Goal: Navigation & Orientation: Find specific page/section

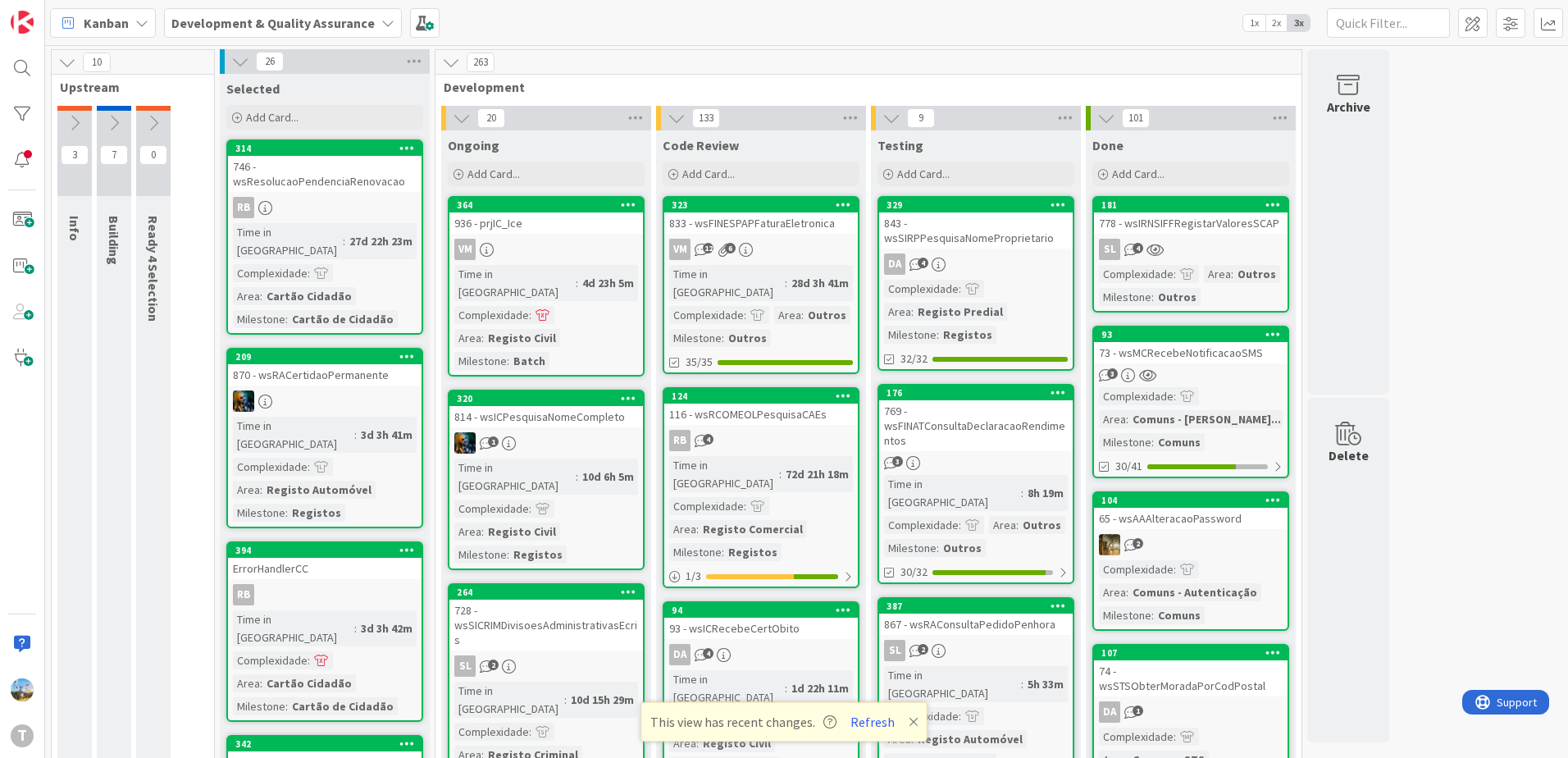
click at [1001, 320] on div "Complexidade : Area : Registo Predial Milestone : Registos" at bounding box center [976, 311] width 183 height 64
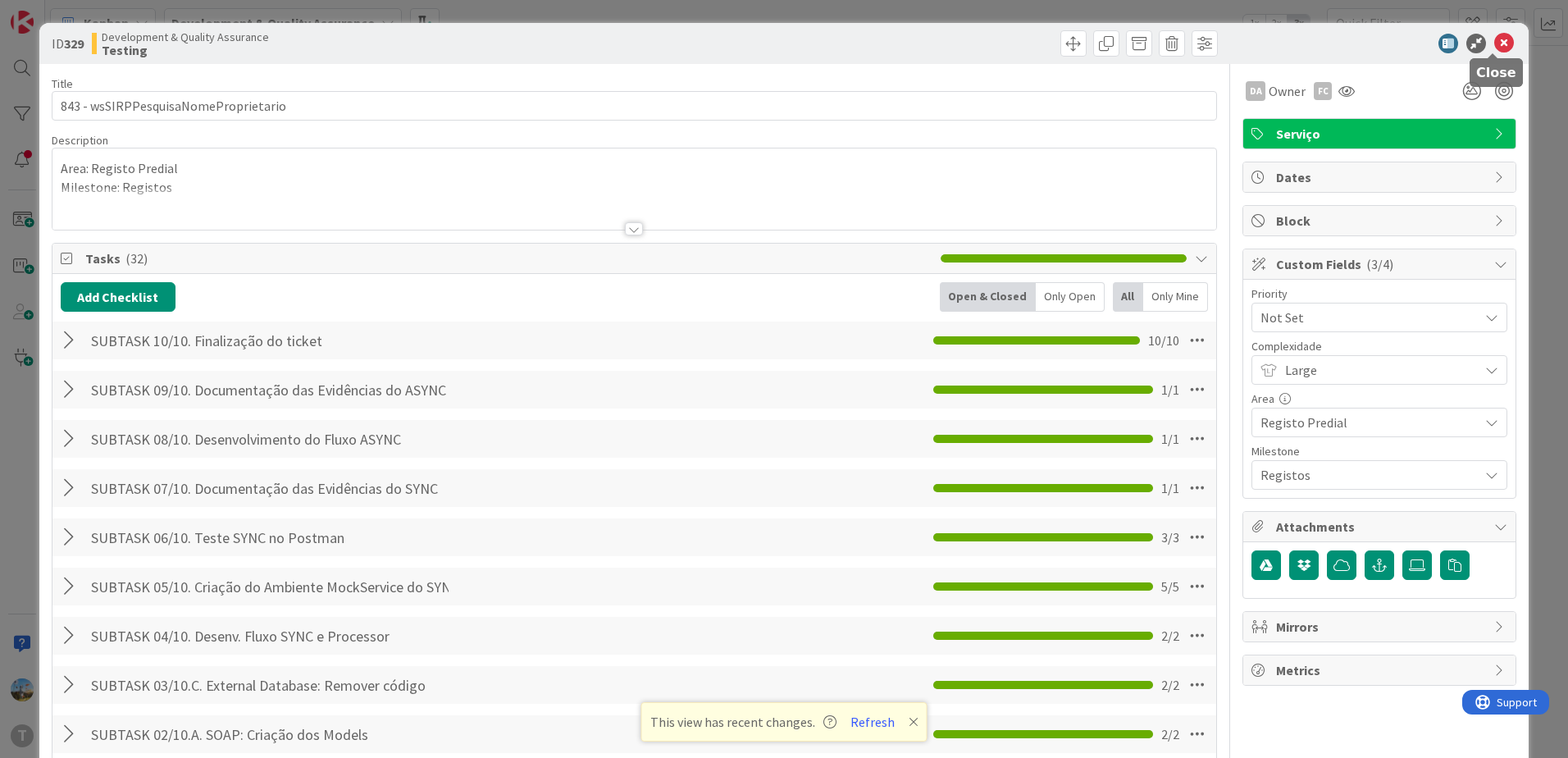
click at [1495, 39] on icon at bounding box center [1504, 43] width 19 height 19
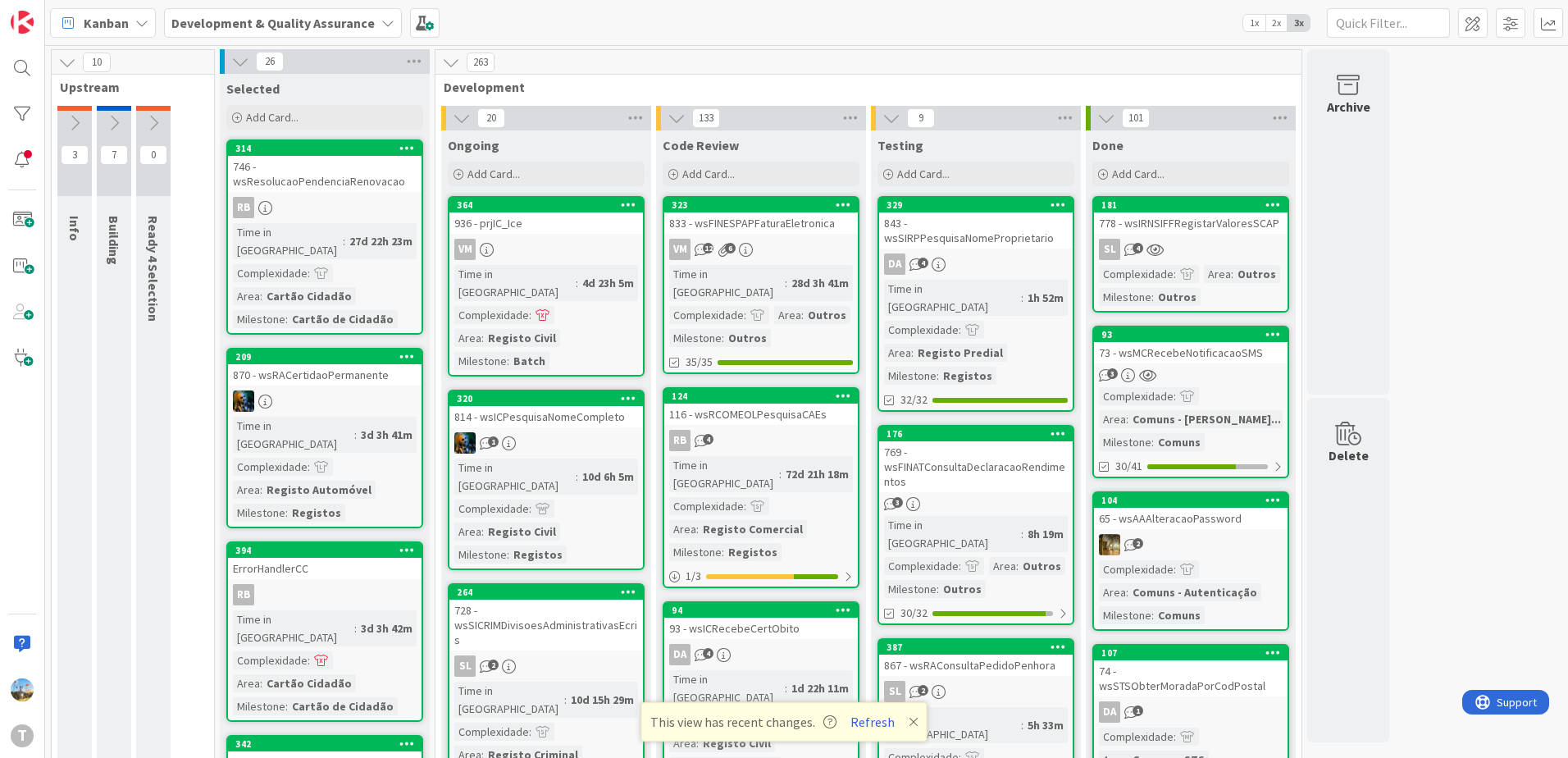
click at [994, 70] on div "263" at bounding box center [868, 62] width 866 height 25
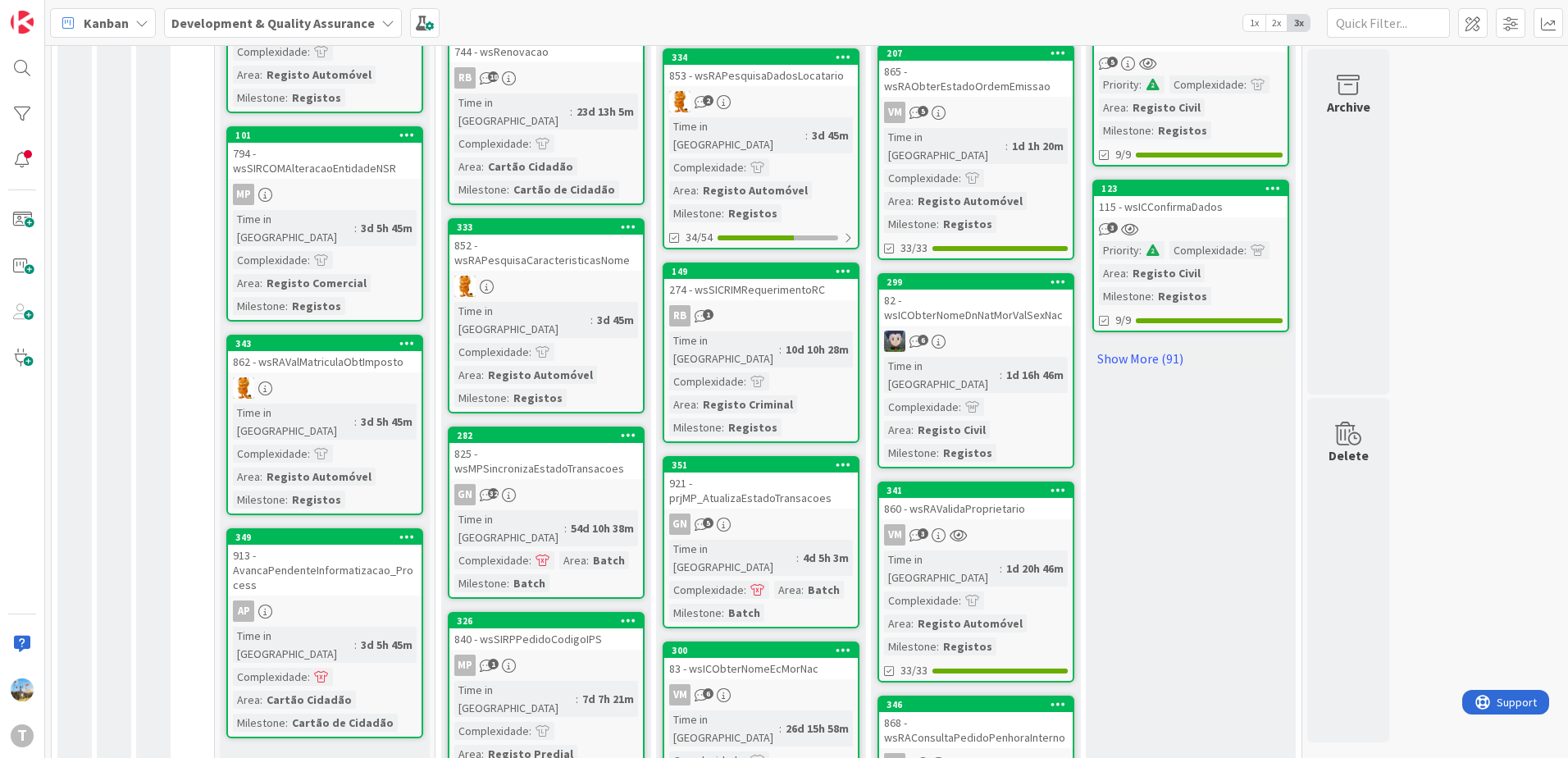
scroll to position [1398, 0]
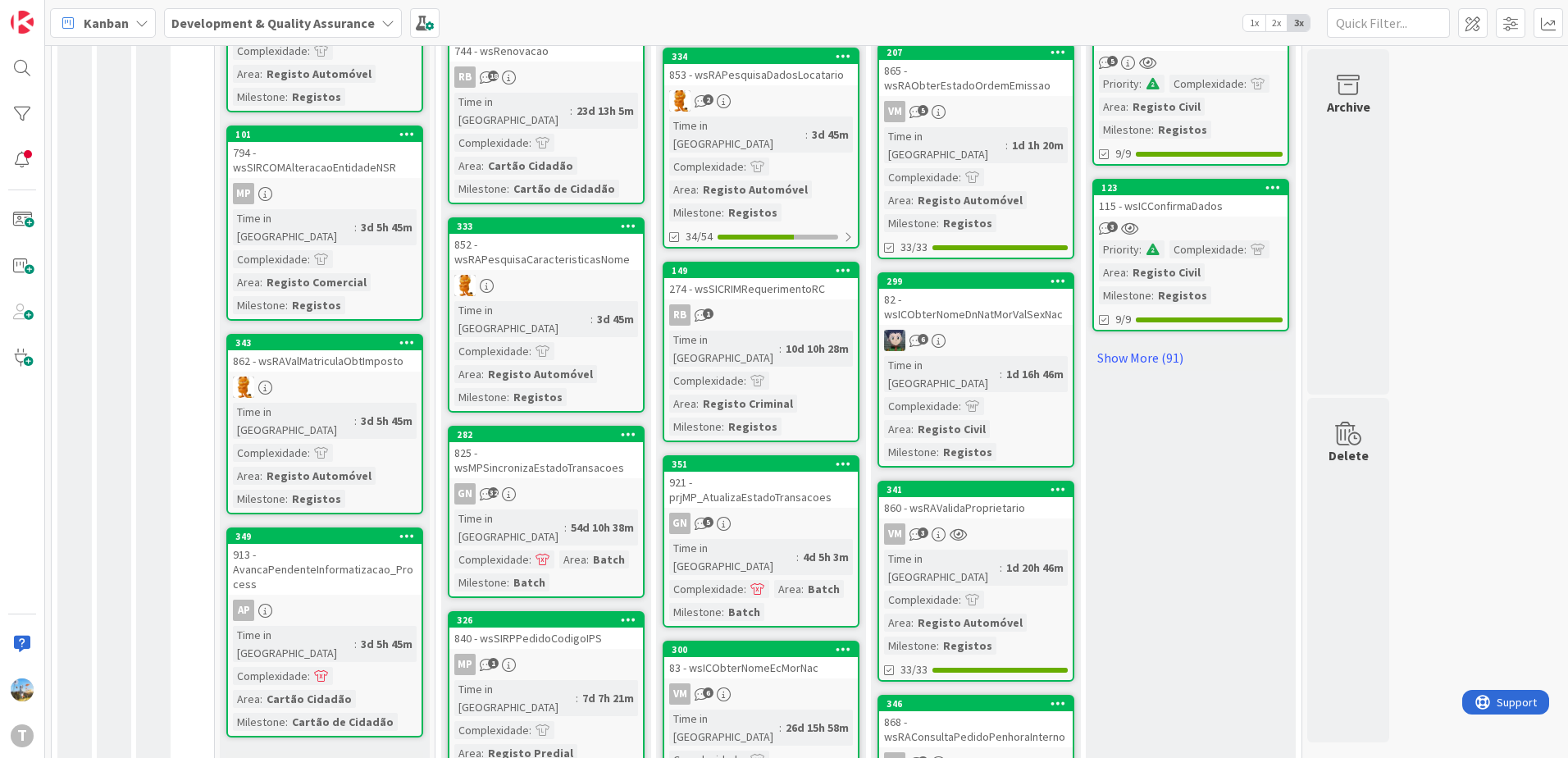
click at [1009, 711] on div "868 - wsRAConsultaPedidoPenhoraInterno" at bounding box center [976, 728] width 194 height 36
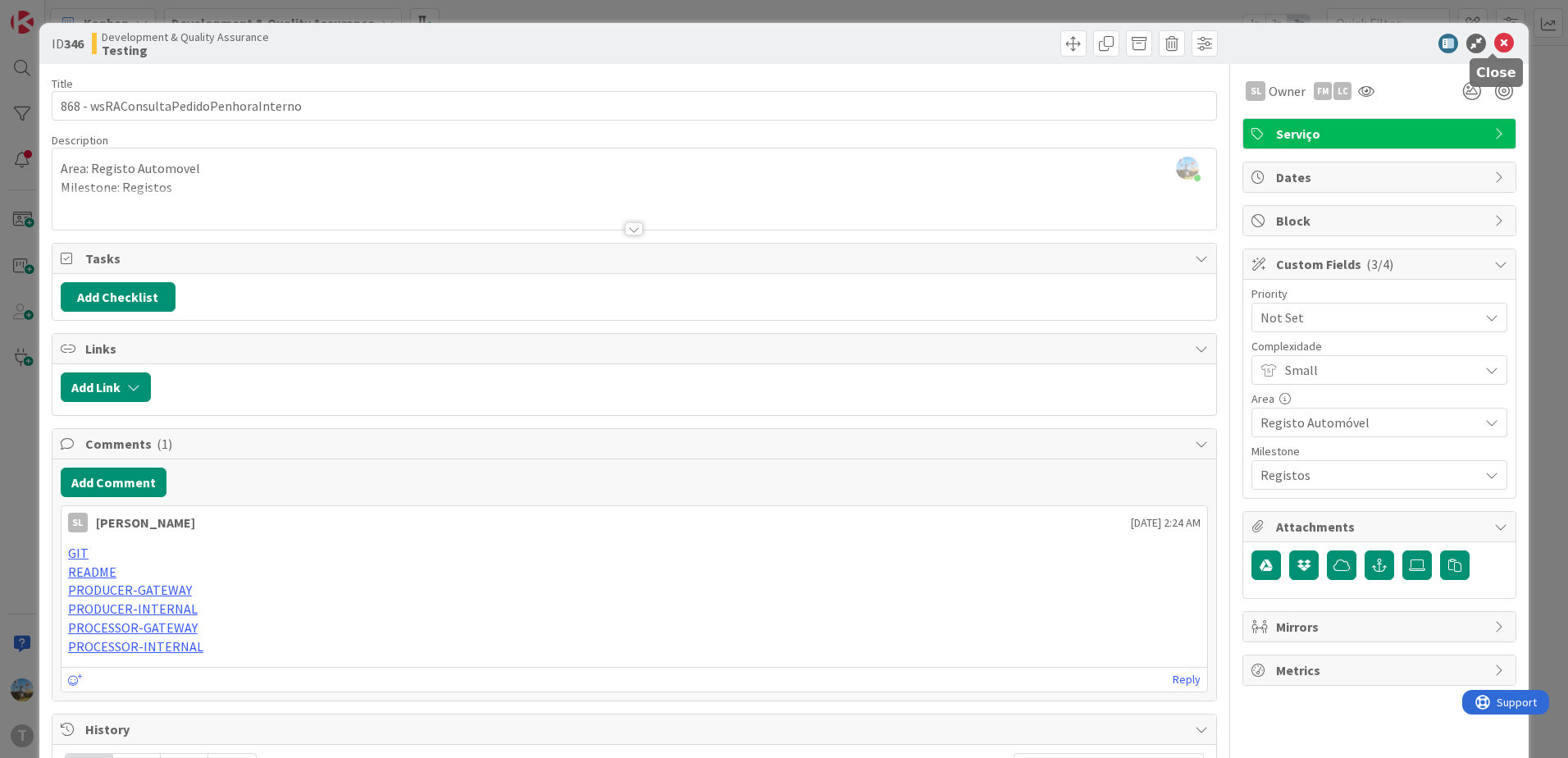
click at [1495, 43] on icon at bounding box center [1504, 43] width 19 height 19
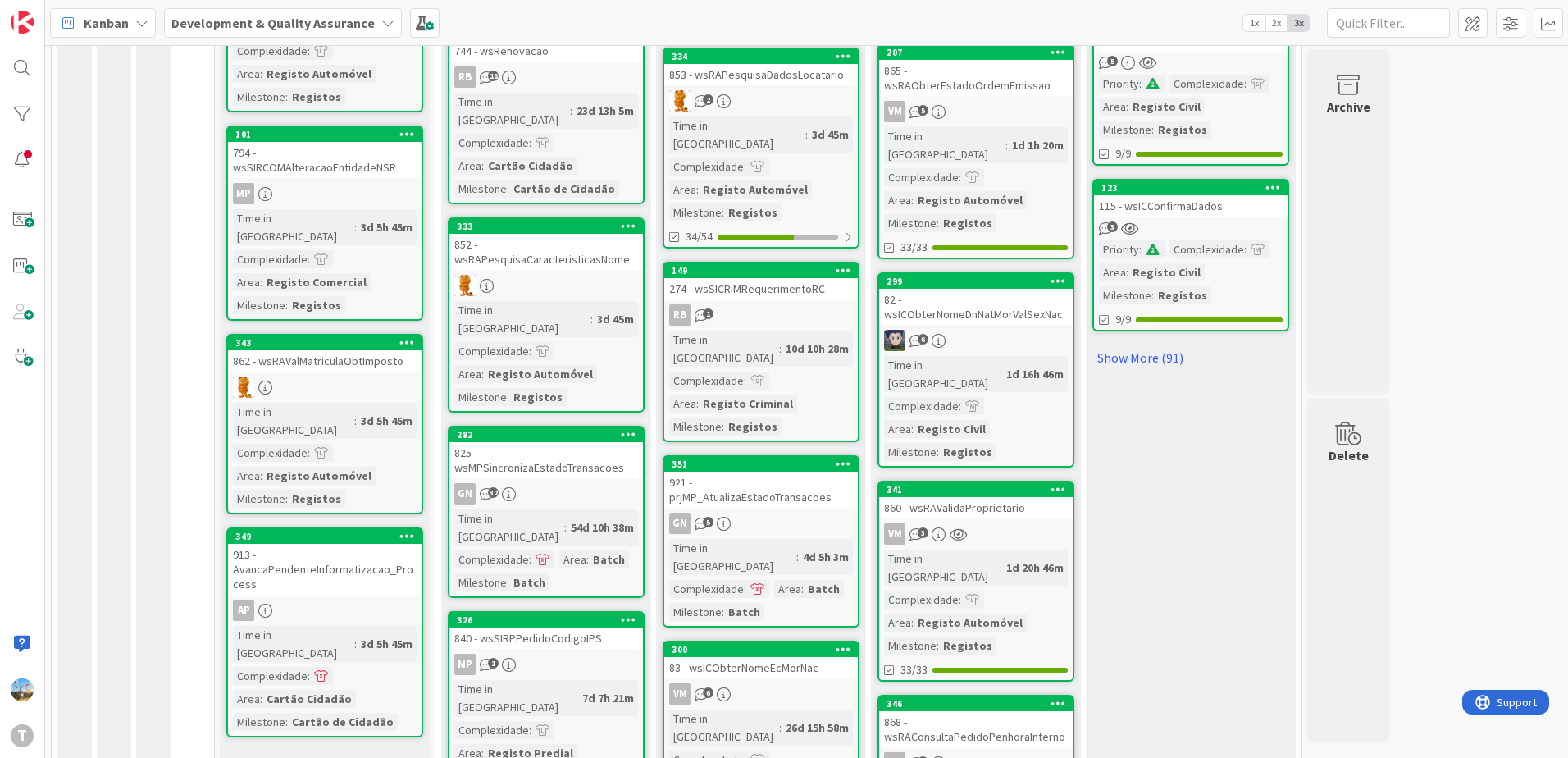
click at [973, 524] on div "VM 3" at bounding box center [976, 534] width 194 height 21
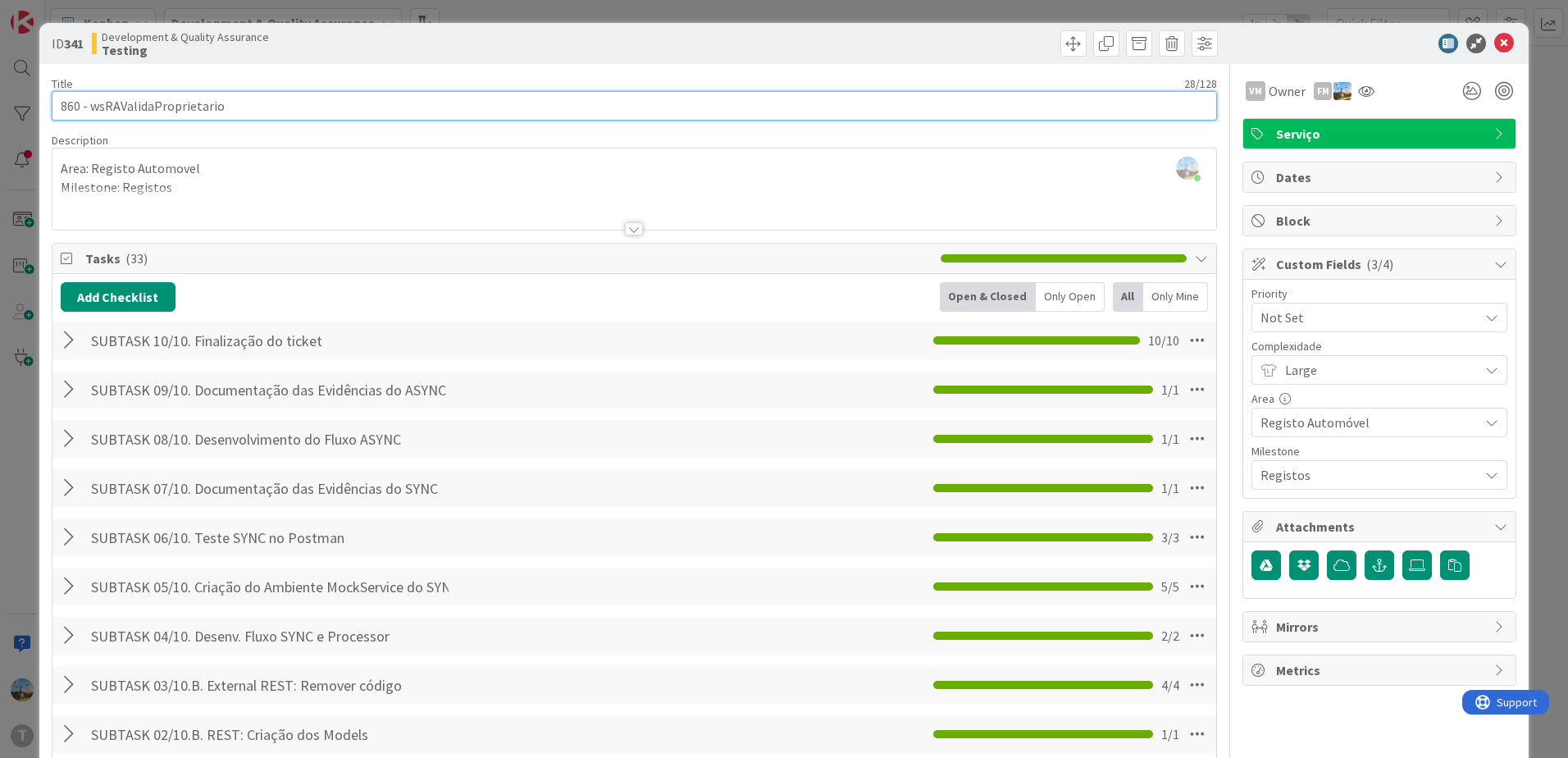
drag, startPoint x: 341, startPoint y: 112, endPoint x: 89, endPoint y: 112, distance: 252.0
click at [89, 112] on input "860 - wsRAValidaProprietario" at bounding box center [635, 106] width 1166 height 30
